Goal: Complete application form: Complete application form

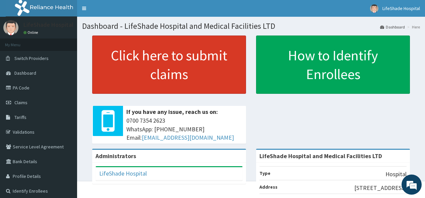
click at [126, 64] on link "Click here to submit claims" at bounding box center [169, 65] width 154 height 58
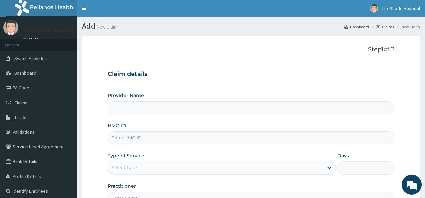
type input "LifeShade Hospital and Medical Facilities LTD"
click at [144, 137] on input "HMO ID" at bounding box center [251, 137] width 286 height 13
paste input "GBZ/10268/C"
type input "GBZ/10268/C"
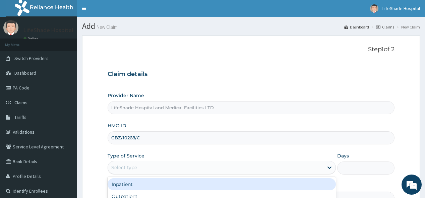
click at [223, 169] on div "Select type" at bounding box center [215, 167] width 215 height 11
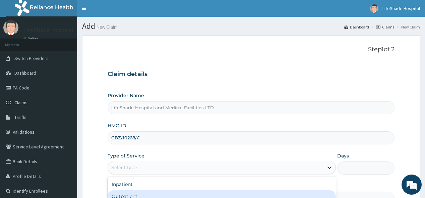
click at [226, 193] on div "Outpatient" at bounding box center [222, 196] width 228 height 12
type input "1"
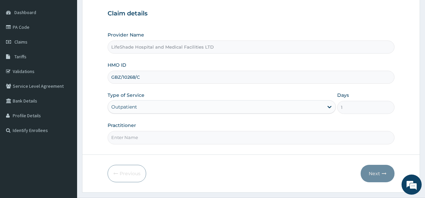
scroll to position [76, 0]
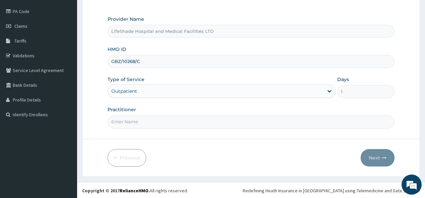
click at [341, 127] on input "Practitioner" at bounding box center [251, 121] width 286 height 13
type input "DR. AYO GODWIN"
click at [376, 158] on button "Next" at bounding box center [377, 157] width 34 height 17
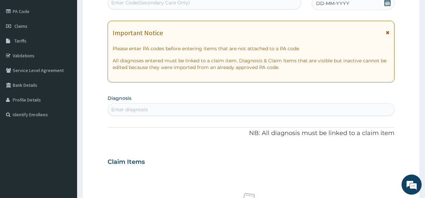
scroll to position [76, 0]
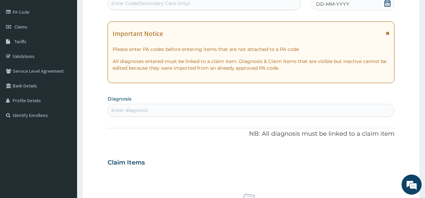
click at [150, 0] on div "Enter Code(Secondary Care Only)" at bounding box center [150, 3] width 79 height 7
paste input "PA/839B3A"
type input "PA/839B3A"
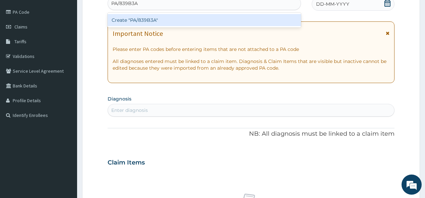
click at [146, 18] on div "Create "PA/839B3A"" at bounding box center [204, 20] width 193 height 12
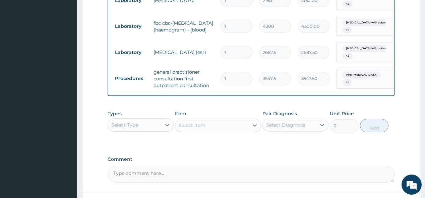
scroll to position [457, 0]
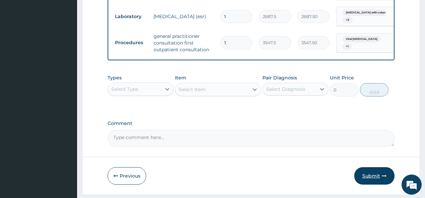
click at [370, 167] on button "Submit" at bounding box center [374, 175] width 40 height 17
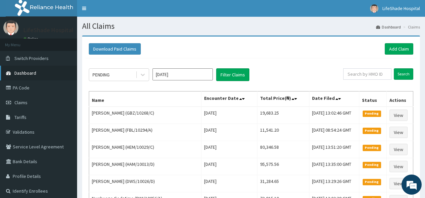
click at [36, 72] on link "Dashboard" at bounding box center [38, 73] width 77 height 15
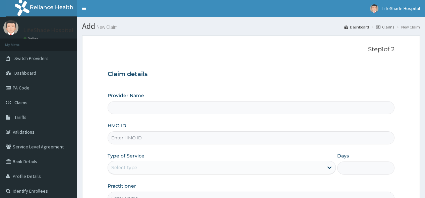
type input "LifeShade Hospital and Medical Facilities LTD"
click at [126, 139] on input "HMO ID" at bounding box center [251, 137] width 286 height 13
paste input "SLB/10462/A"
type input "SLB/10462/A"
click at [162, 158] on div "Type of Service Select type" at bounding box center [222, 163] width 228 height 22
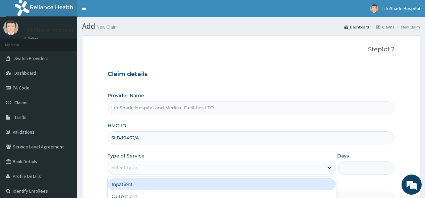
click at [163, 165] on div "Select type" at bounding box center [215, 167] width 215 height 11
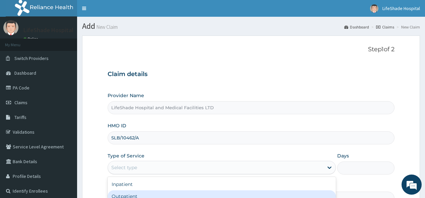
click at [168, 194] on div "Outpatient" at bounding box center [222, 196] width 228 height 12
type input "1"
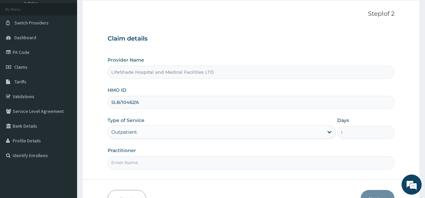
scroll to position [50, 0]
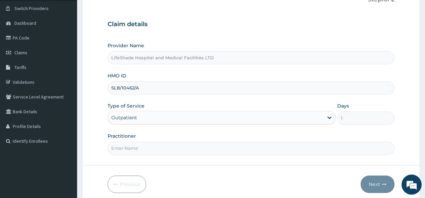
click at [265, 150] on input "Practitioner" at bounding box center [251, 148] width 286 height 13
type input "DOCTOR SUNDAY"
click at [371, 184] on button "Next" at bounding box center [377, 184] width 34 height 17
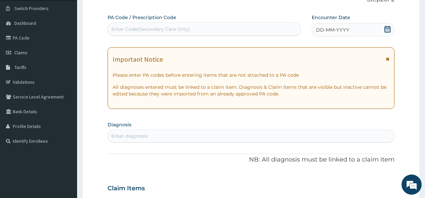
click at [175, 24] on div "Enter Code(Secondary Care Only)" at bounding box center [204, 29] width 192 height 11
click at [115, 31] on div "Enter Code(Secondary Care Only)" at bounding box center [150, 29] width 79 height 7
paste input "PA/028889"
type input "PA/028889"
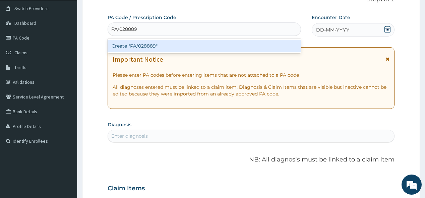
click at [136, 46] on div "Create "PA/028889"" at bounding box center [204, 46] width 193 height 12
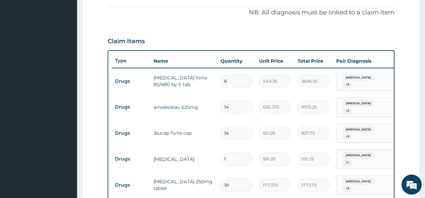
scroll to position [199, 0]
click at [182, 101] on td "amoksiklav 625mg" at bounding box center [183, 107] width 67 height 13
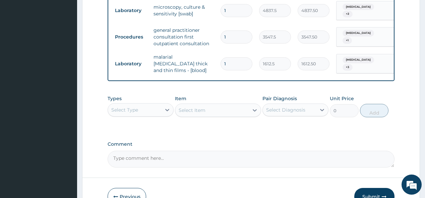
scroll to position [494, 0]
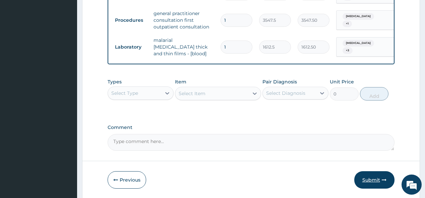
click at [374, 171] on button "Submit" at bounding box center [374, 179] width 40 height 17
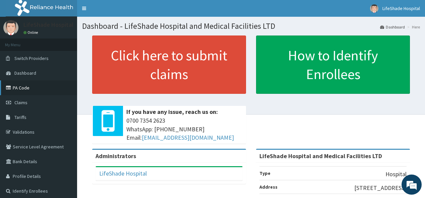
click at [36, 90] on link "PA Code" at bounding box center [38, 87] width 77 height 15
